Goal: Find specific page/section: Find specific page/section

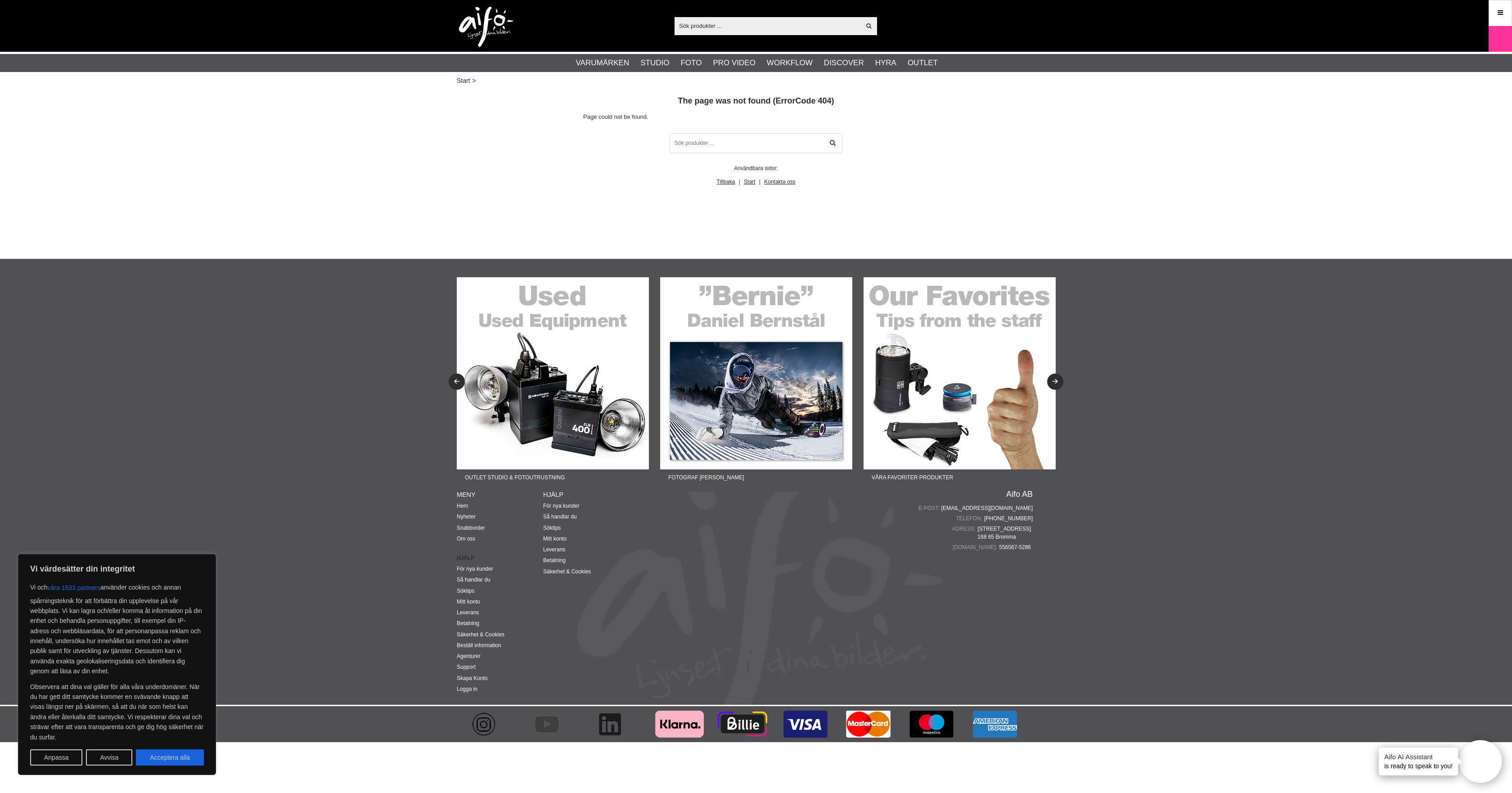
click at [756, 26] on input "text" at bounding box center [767, 26] width 185 height 14
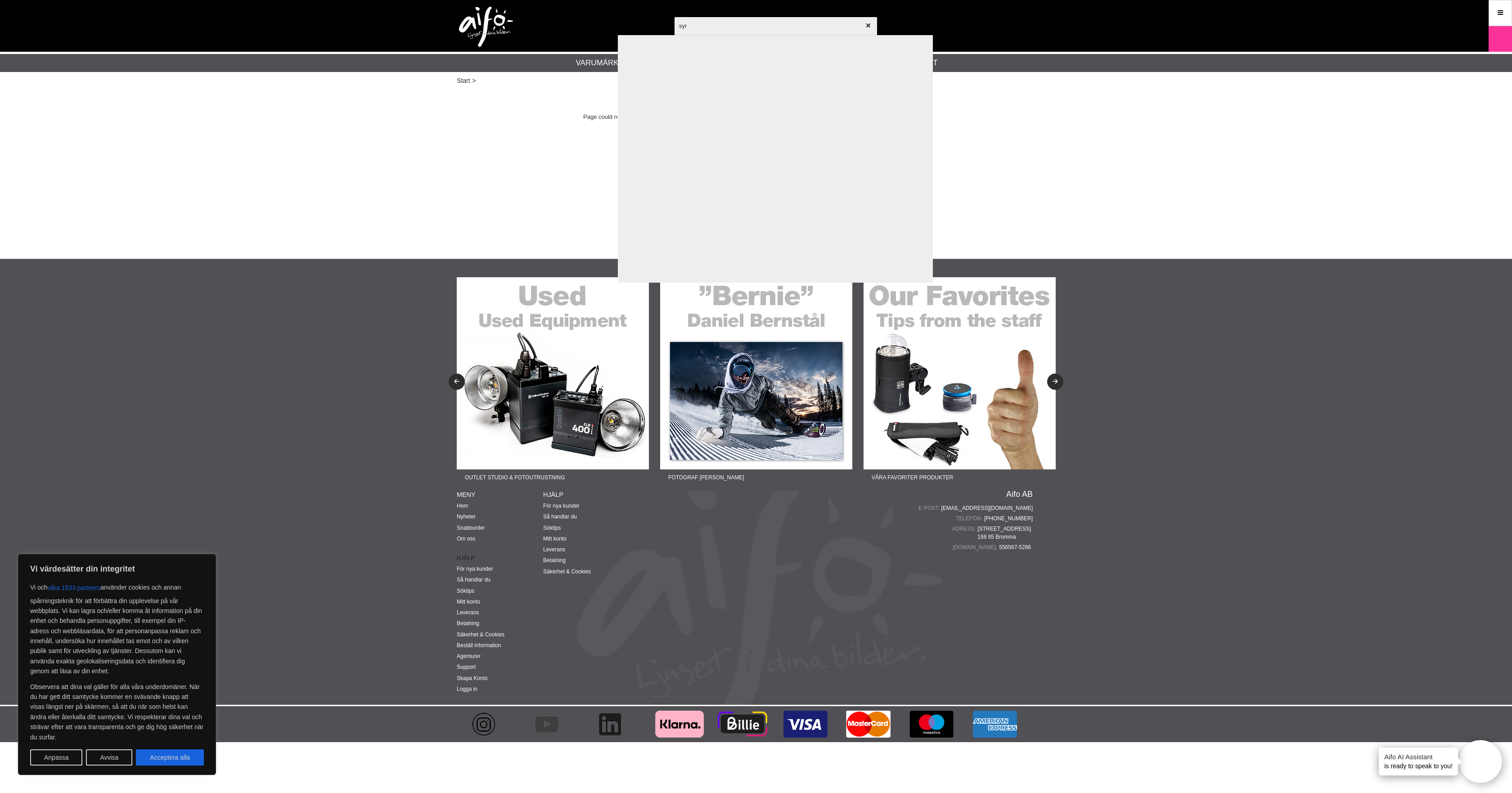
type input "syrp"
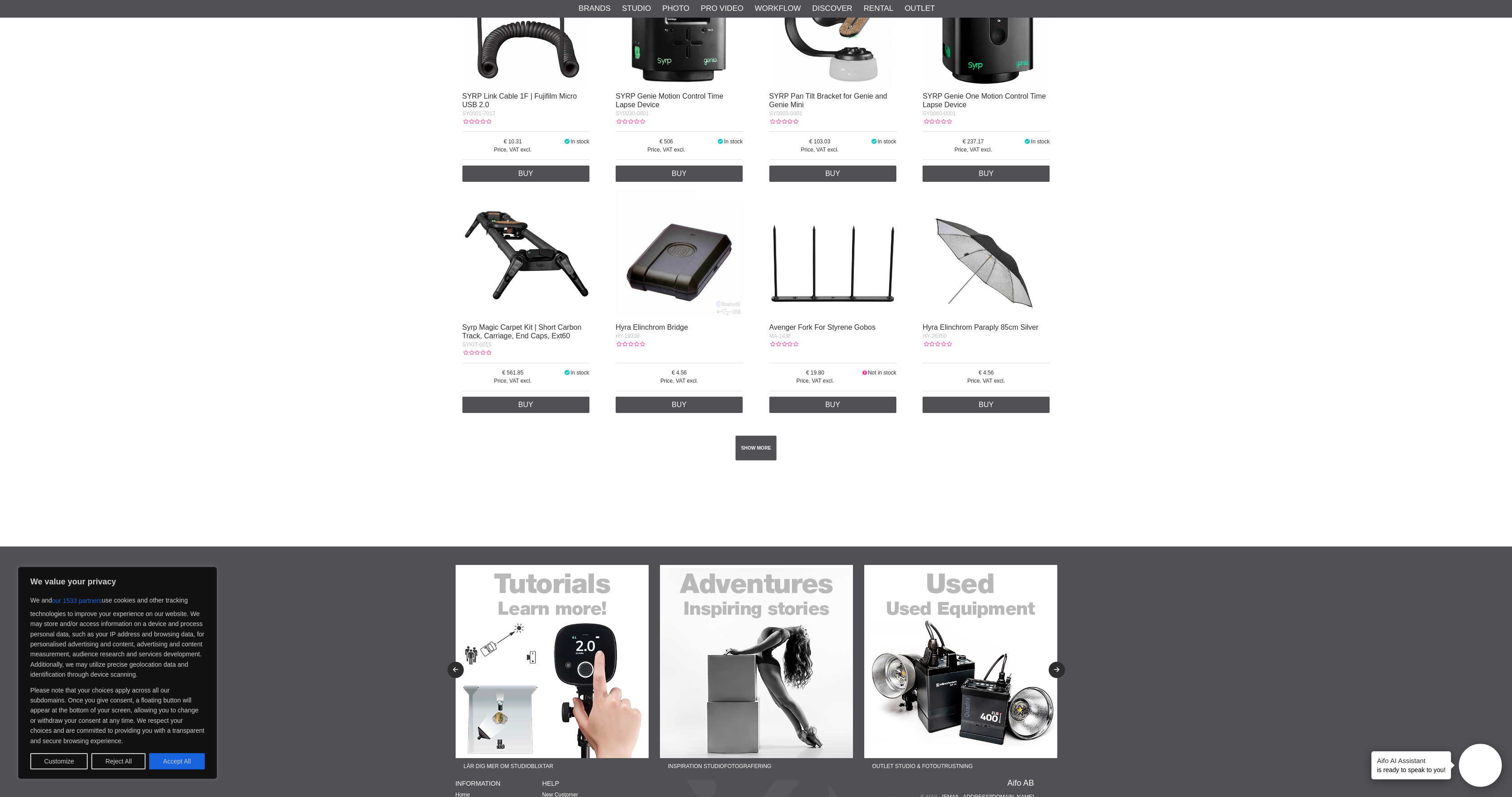
scroll to position [1406, 0]
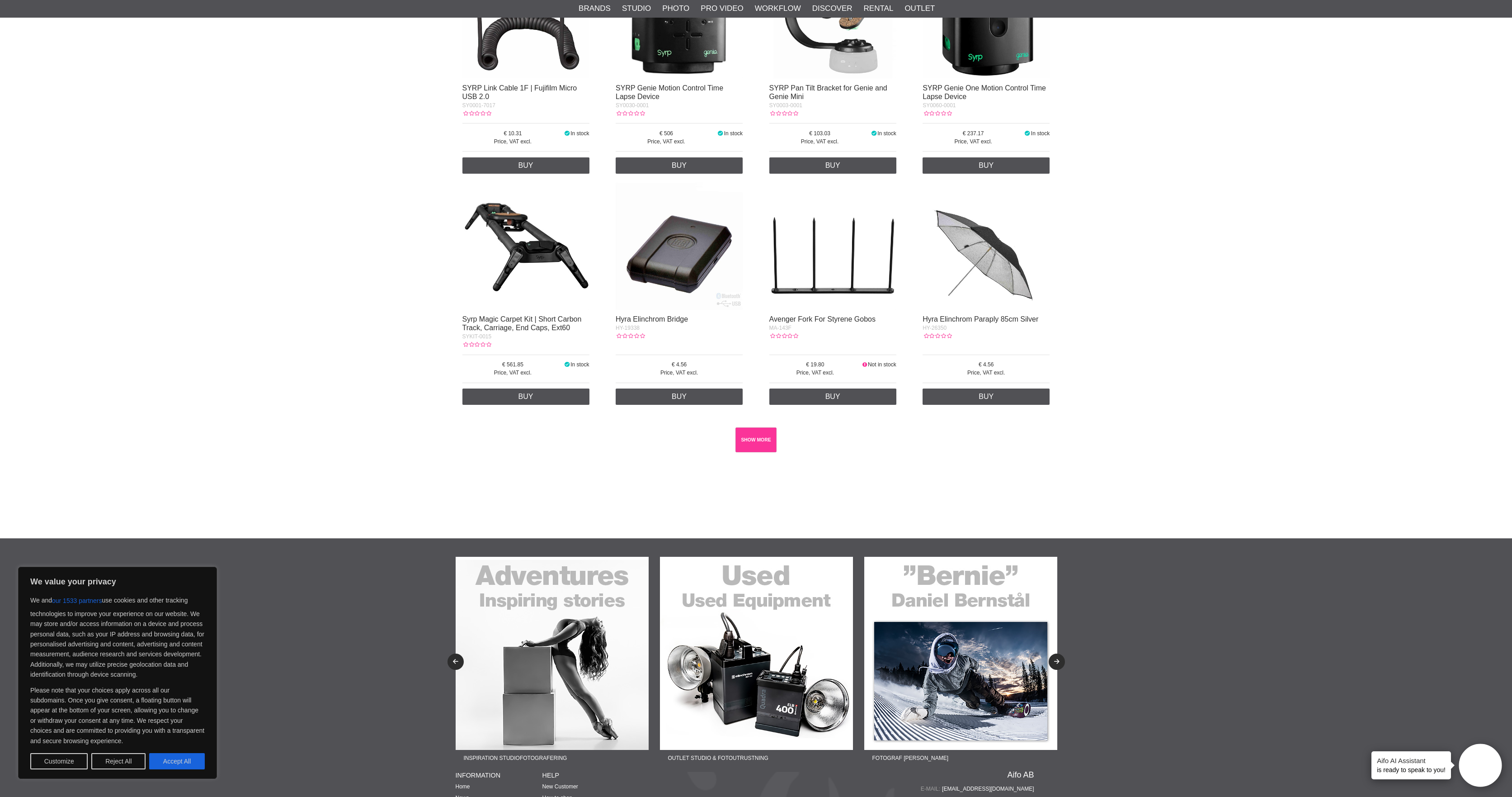
click at [758, 441] on link "SHOW MORE" at bounding box center [756, 440] width 41 height 25
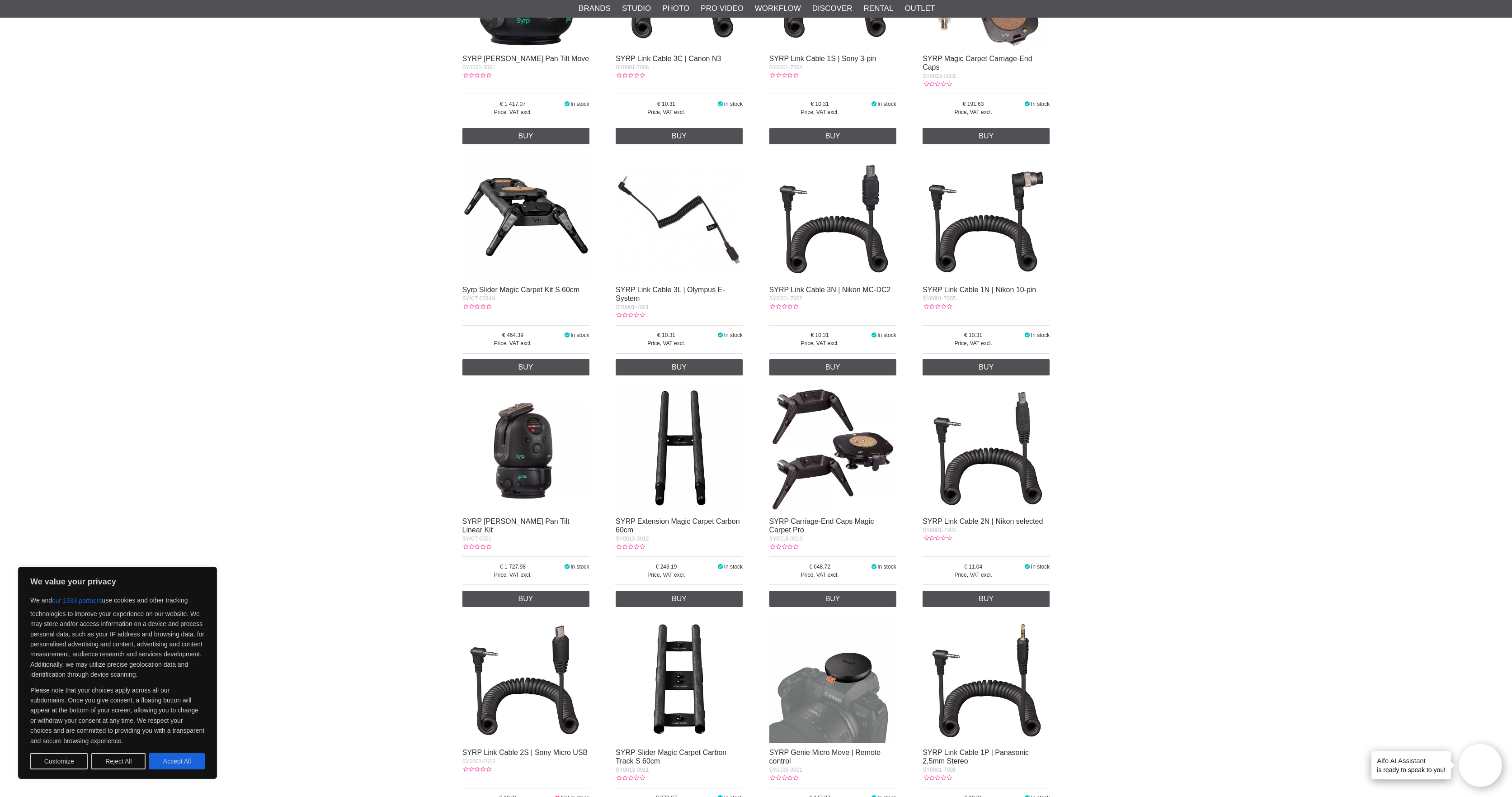
scroll to position [507, 0]
